Goal: Information Seeking & Learning: Find specific fact

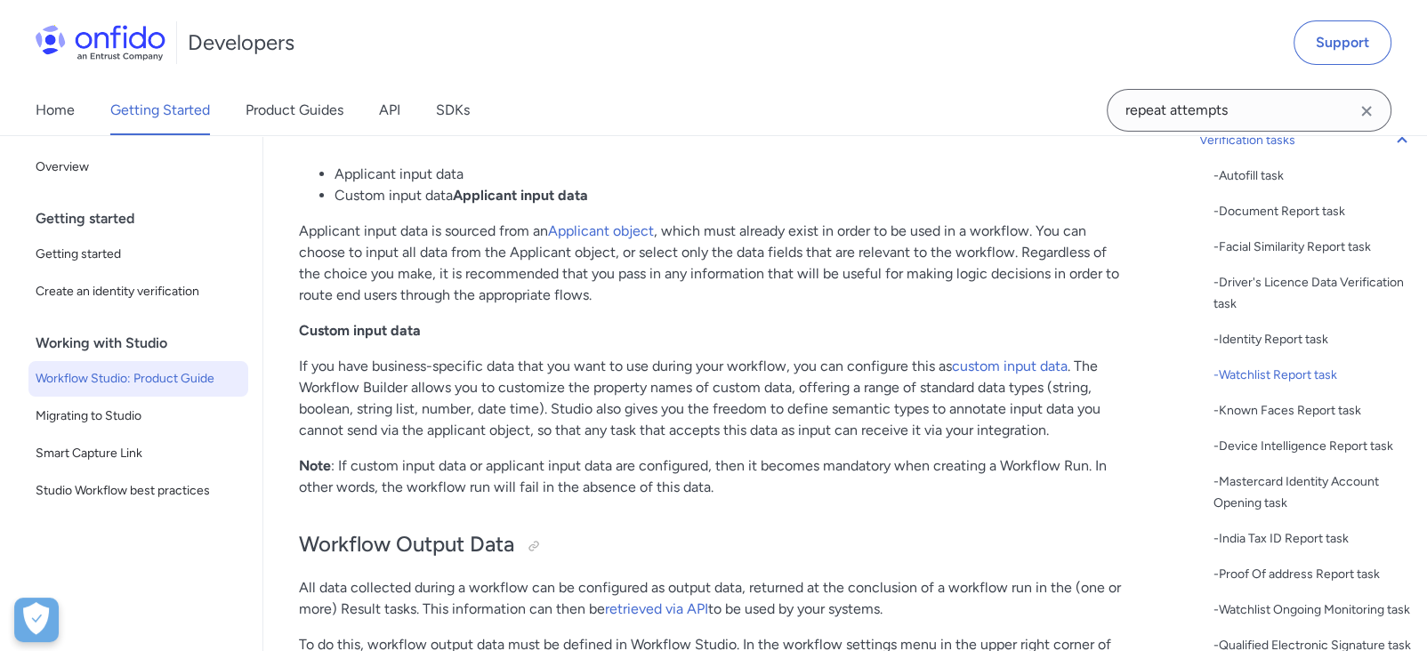
scroll to position [15671, 0]
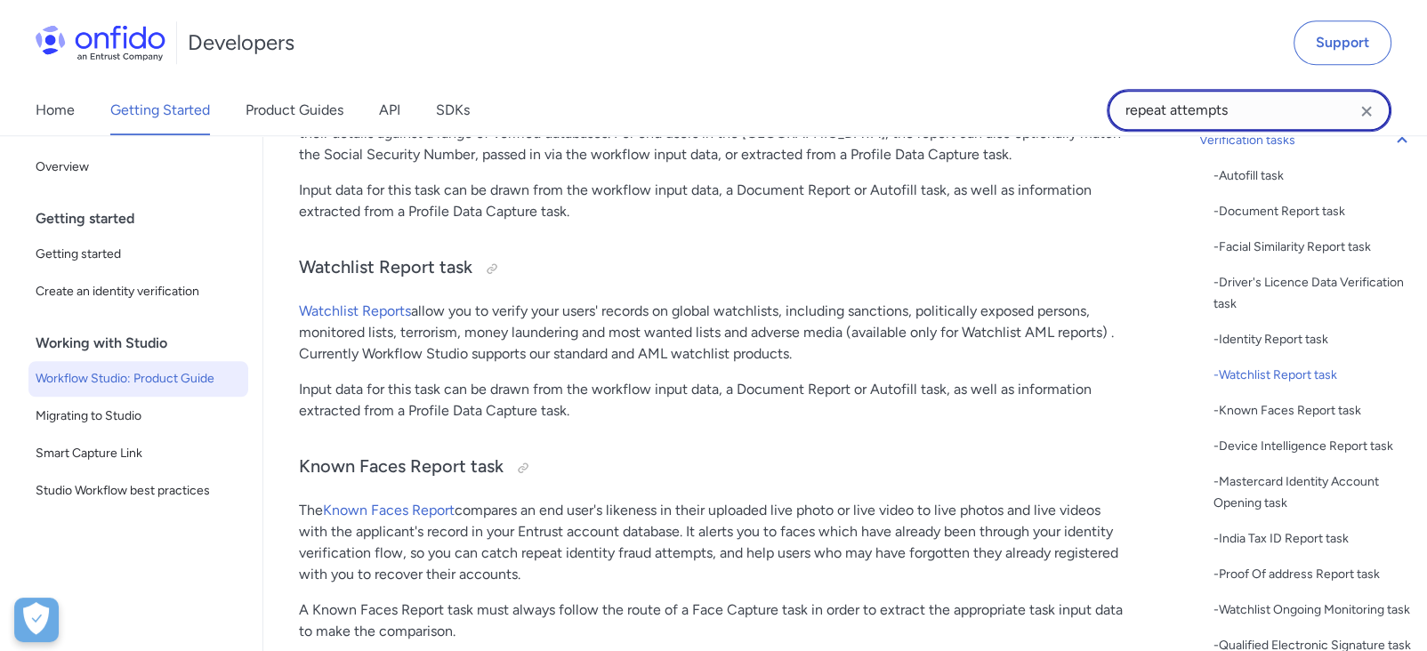
click at [1200, 104] on input "repeat attempts" at bounding box center [1249, 110] width 285 height 43
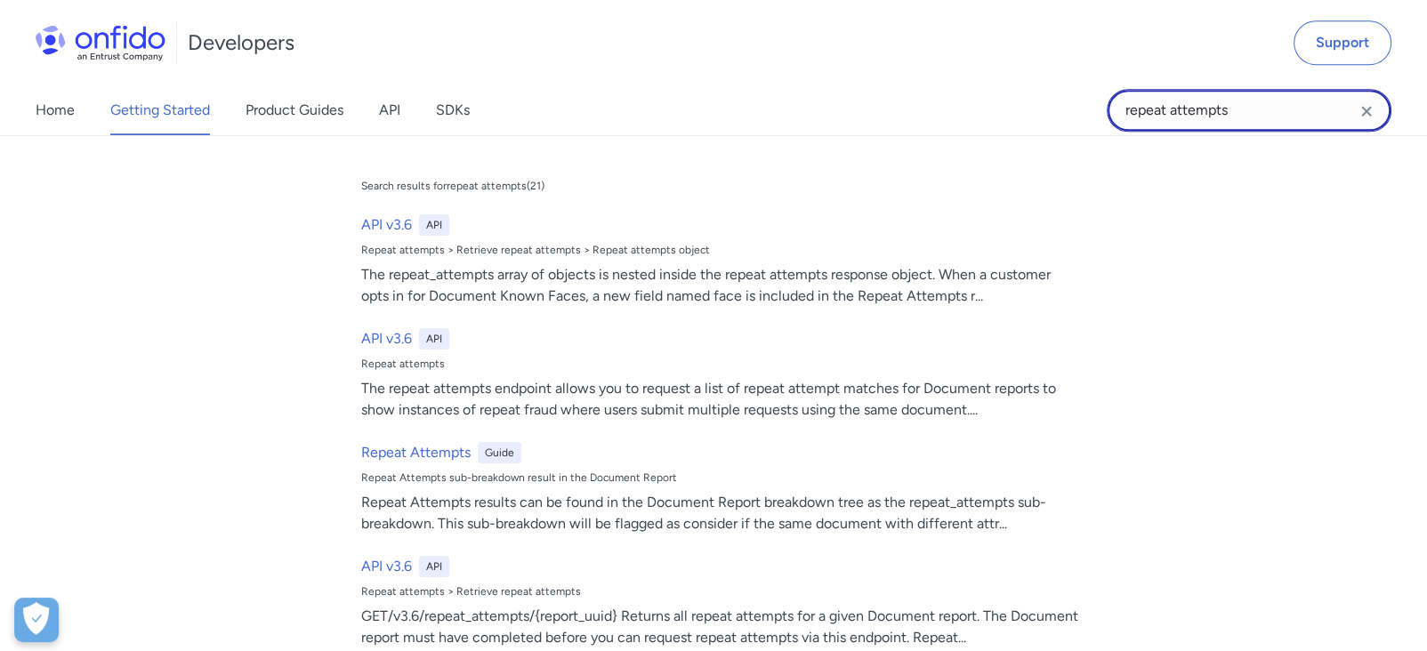
paste input "If 2 document IDs are submitted in any other case, the Document report will be …"
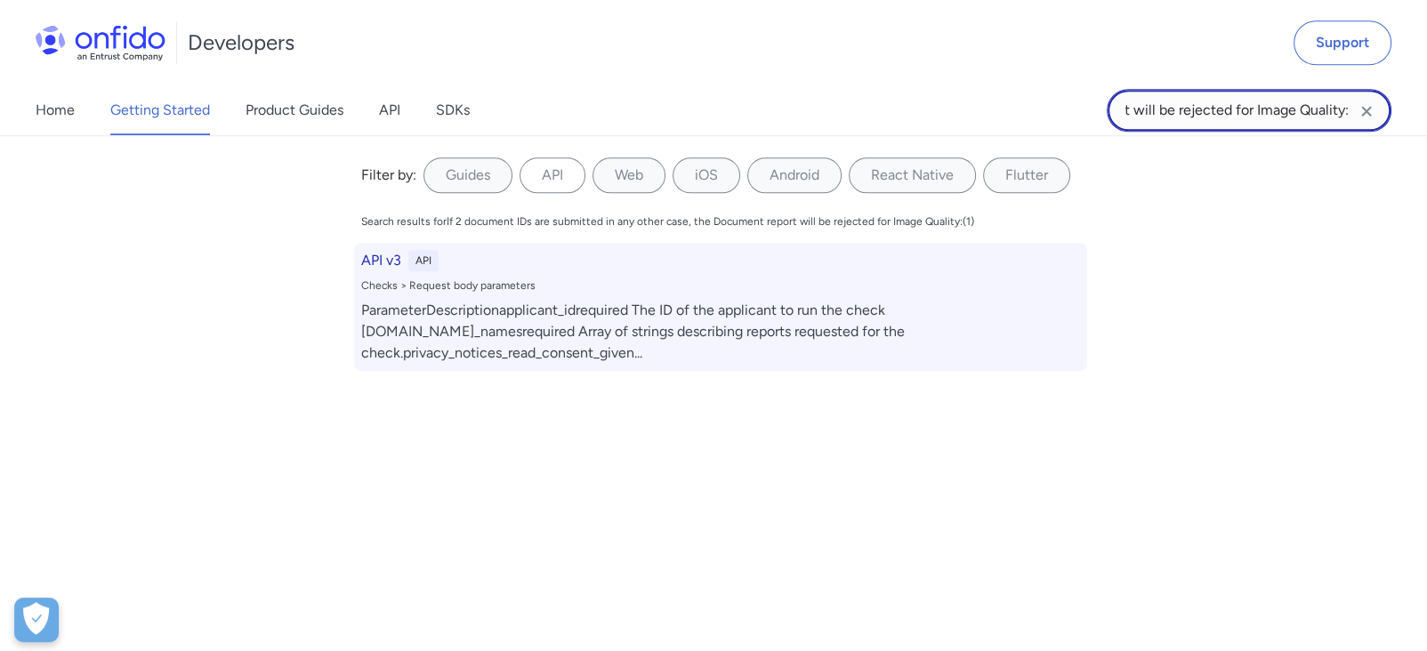
type input "If 2 document IDs are submitted in any other case, the Document report will be …"
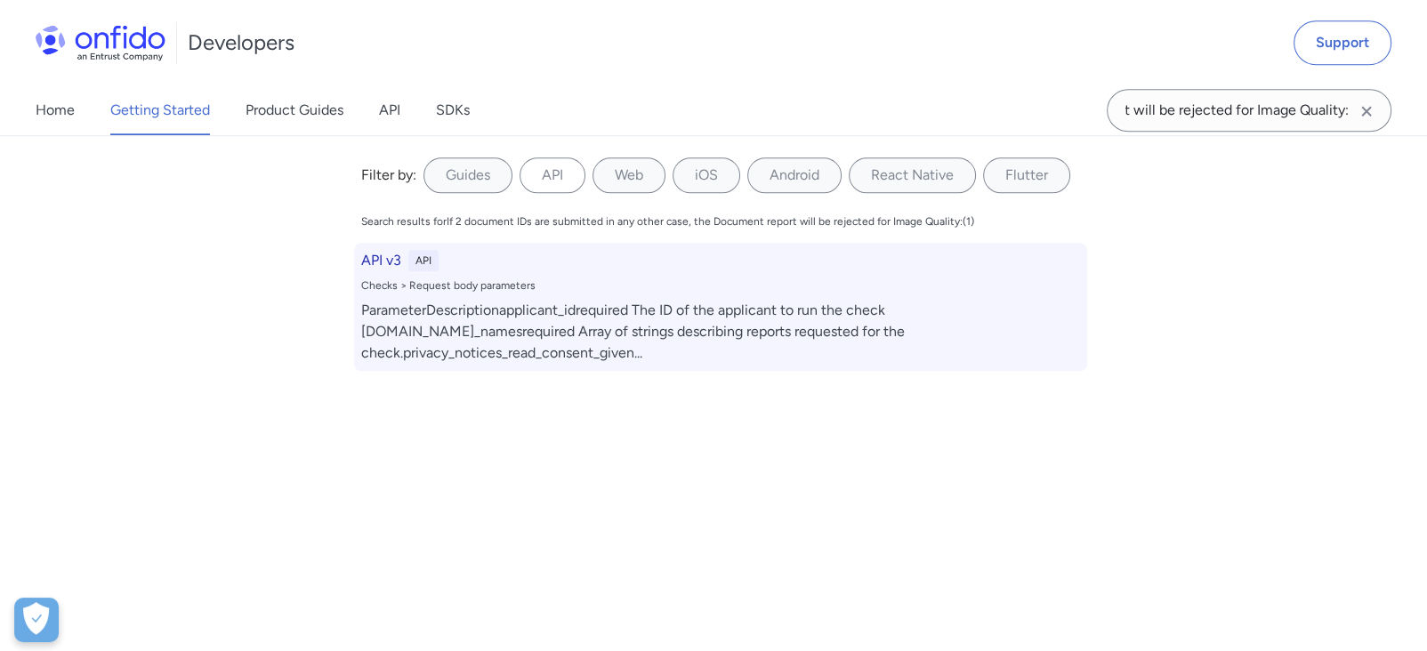
click at [384, 254] on h6 "API v3" at bounding box center [381, 260] width 40 height 21
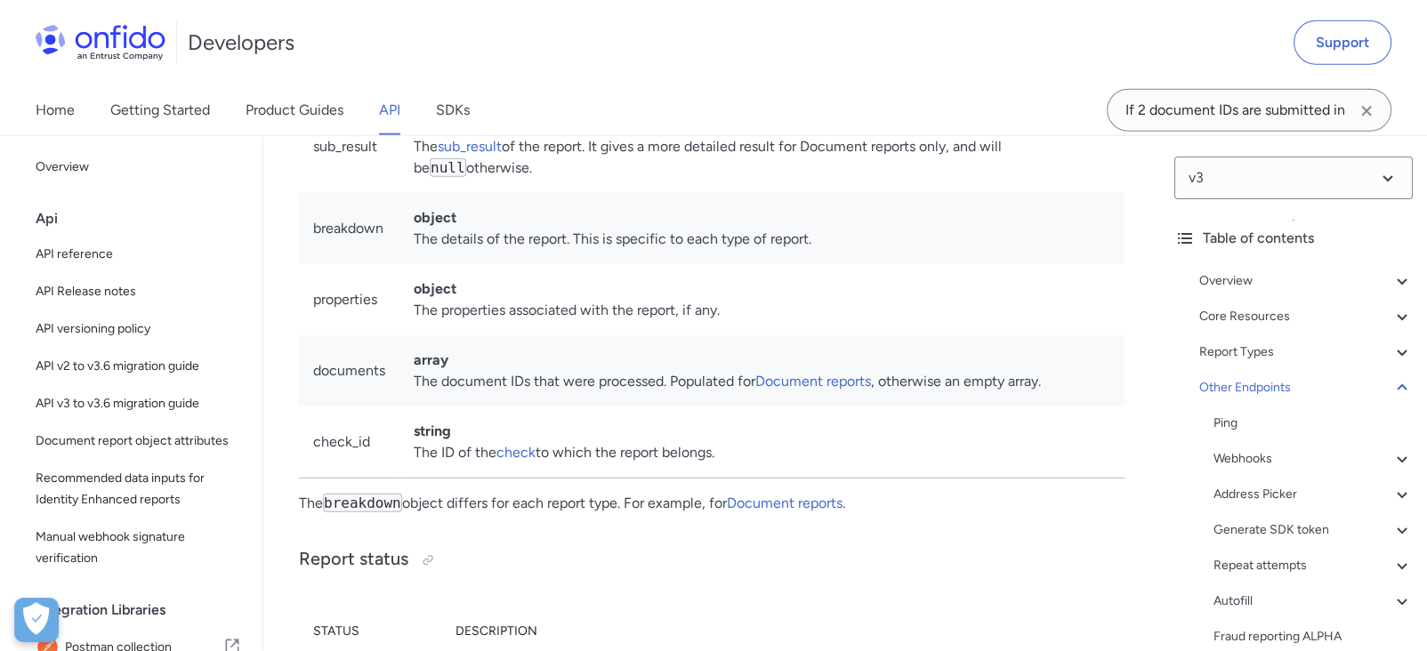
scroll to position [121938, 0]
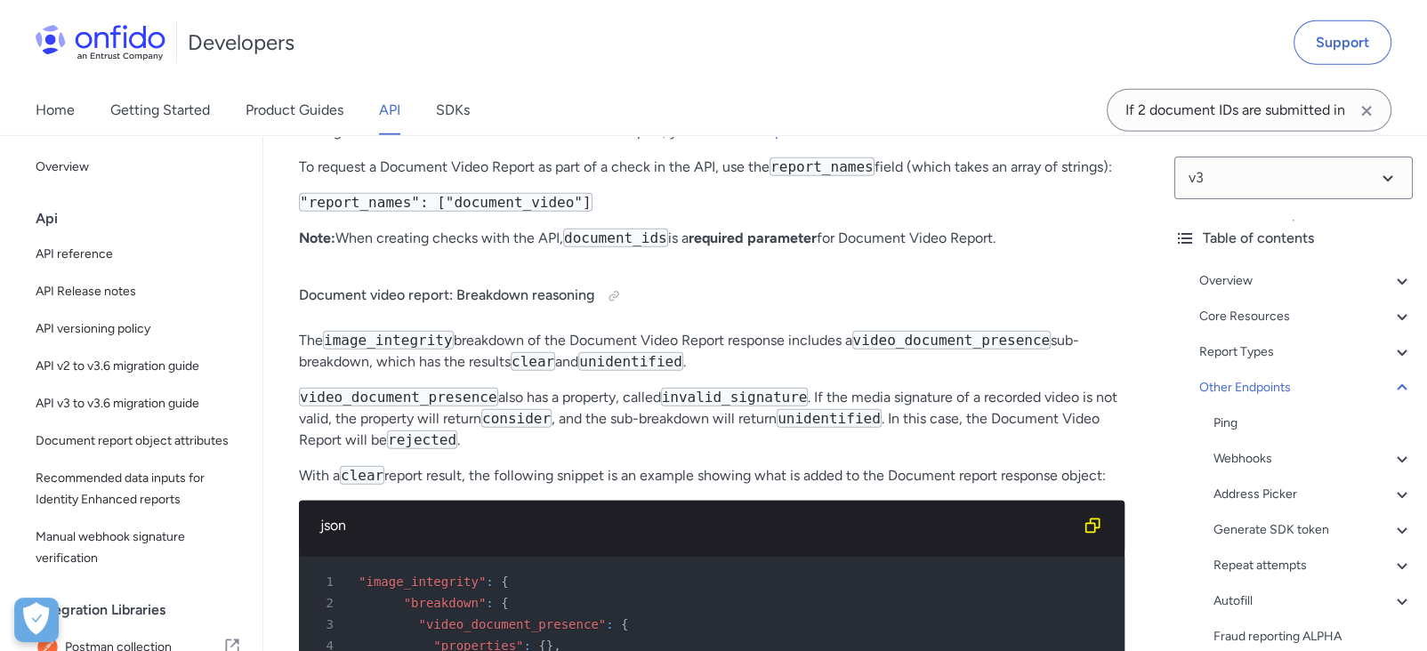
scroll to position [121938, 0]
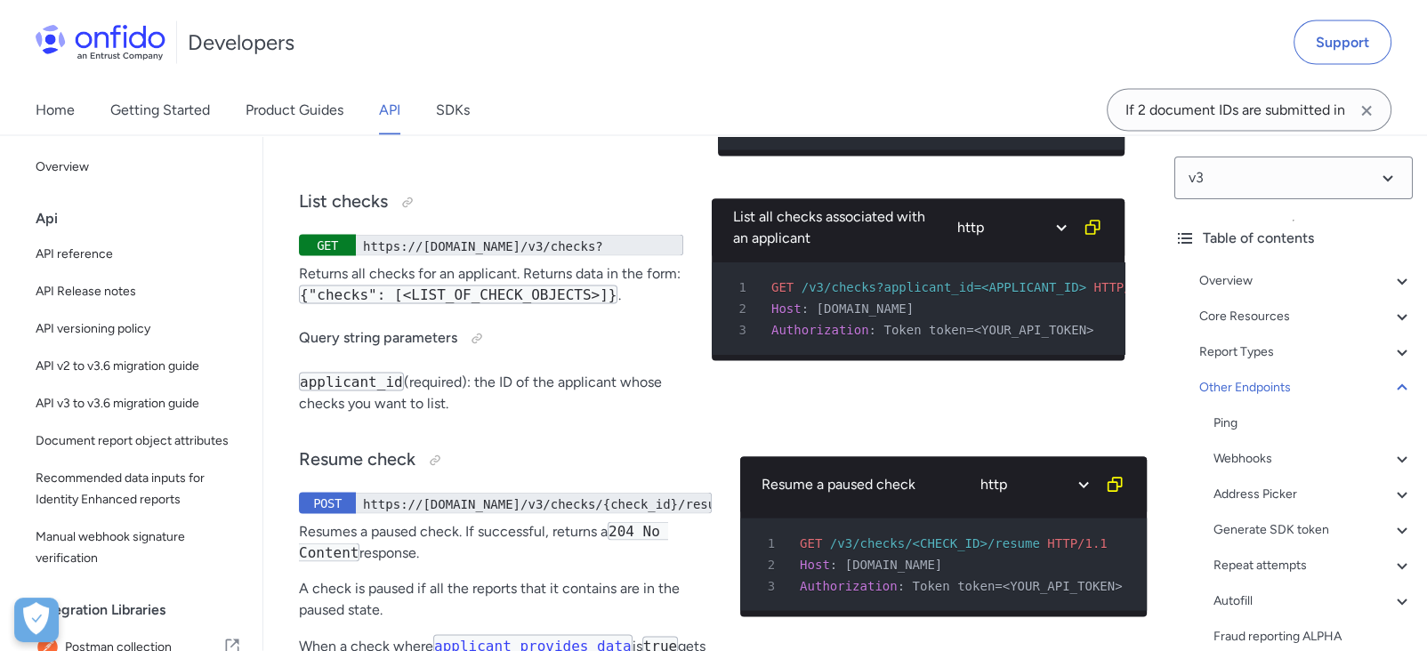
scroll to position [121542, 0]
